Goal: Task Accomplishment & Management: Use online tool/utility

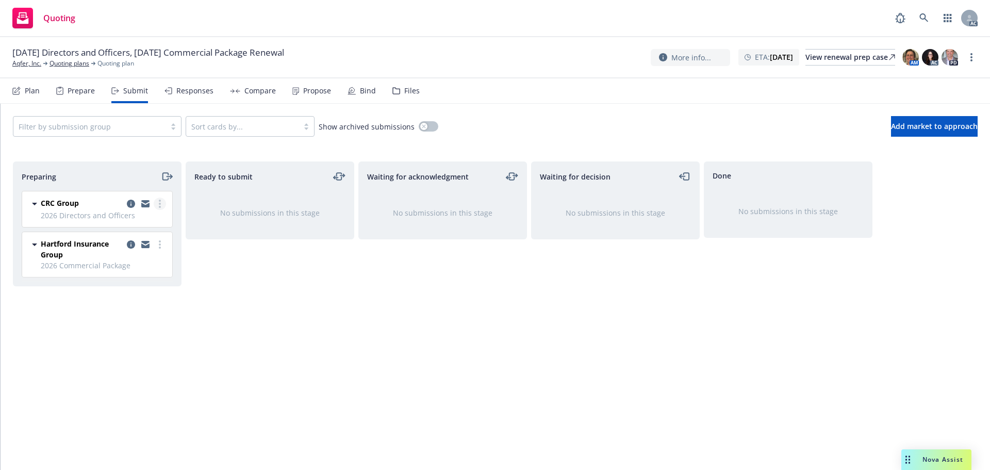
click at [164, 206] on link "more" at bounding box center [160, 204] width 12 height 12
click at [152, 247] on span "Log acknowledgement" at bounding box center [113, 245] width 102 height 10
